Goal: Navigation & Orientation: Find specific page/section

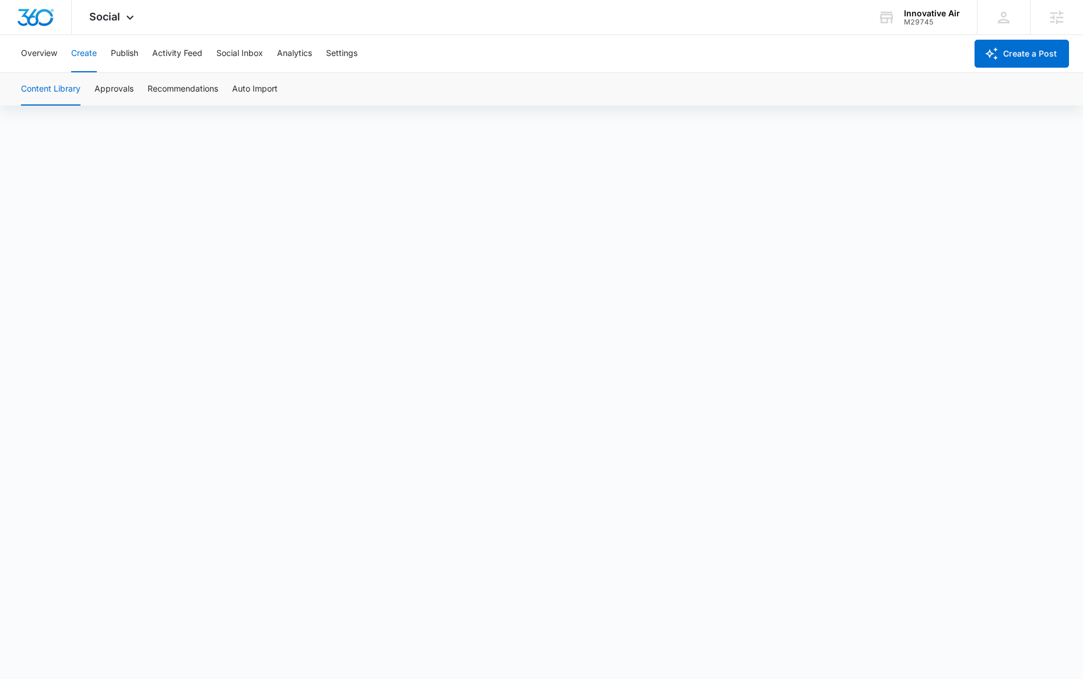
scroll to position [8, 0]
click at [124, 92] on button "Approvals" at bounding box center [113, 89] width 39 height 33
click at [94, 57] on button "Create" at bounding box center [84, 53] width 26 height 37
click at [104, 86] on button "Approvals" at bounding box center [113, 89] width 39 height 33
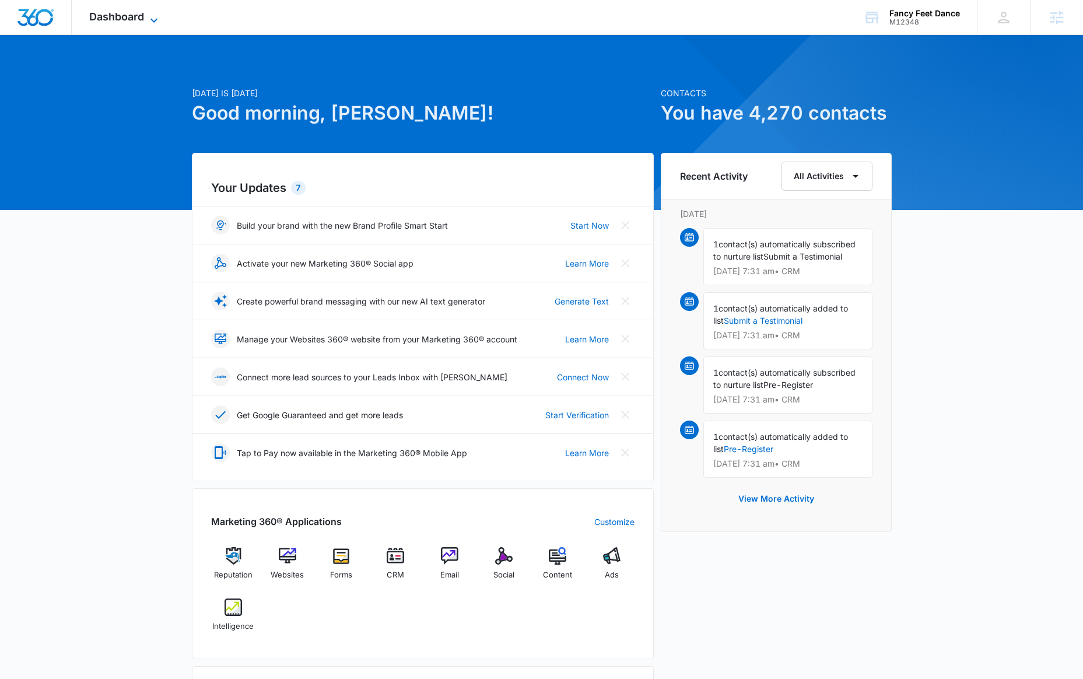
click at [150, 19] on icon at bounding box center [154, 20] width 14 height 14
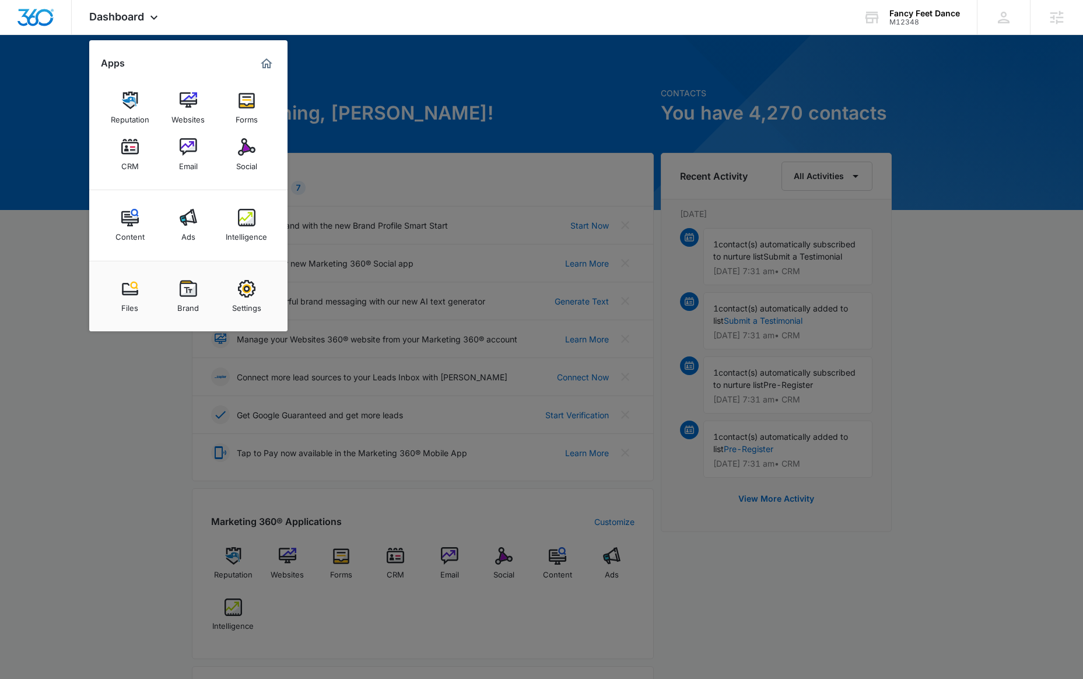
click at [377, 66] on div at bounding box center [541, 339] width 1083 height 679
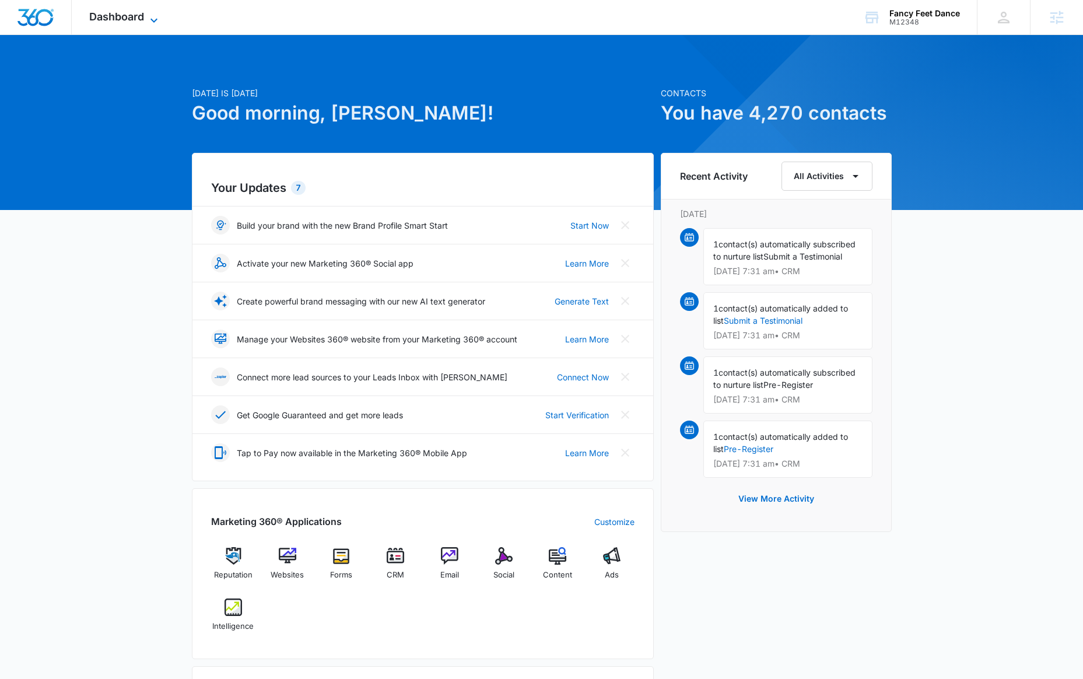
click at [129, 18] on span "Dashboard" at bounding box center [116, 16] width 55 height 12
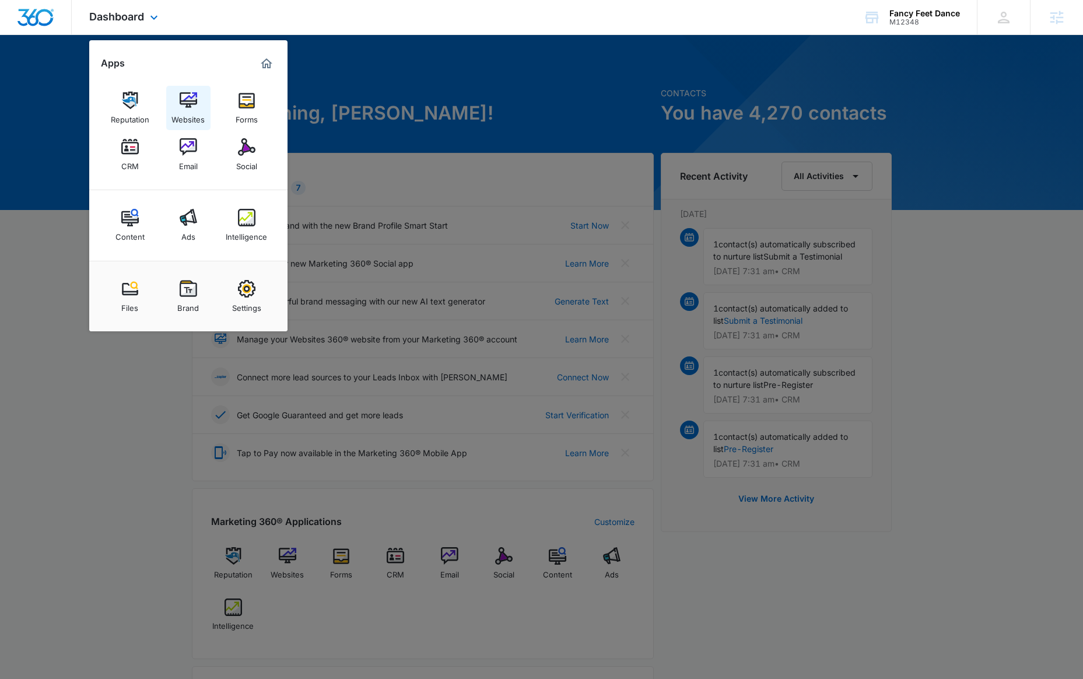
click at [173, 89] on link "Websites" at bounding box center [188, 108] width 44 height 44
